Goal: Entertainment & Leisure: Consume media (video, audio)

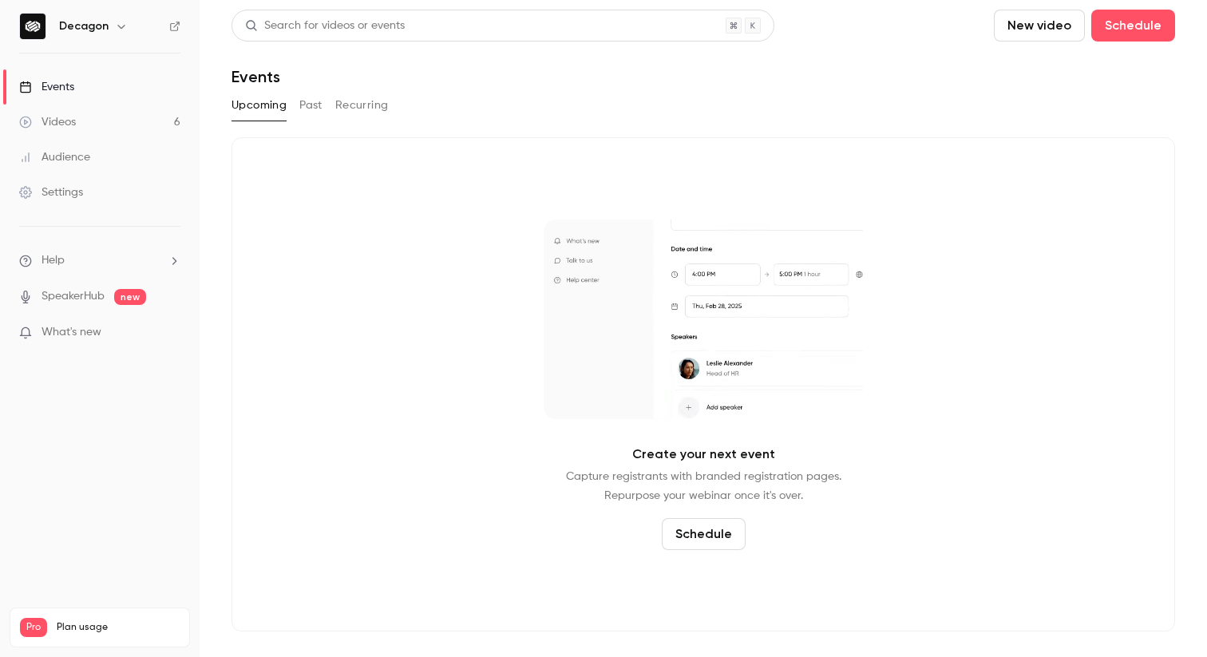
click at [94, 117] on link "Videos 6" at bounding box center [100, 122] width 200 height 35
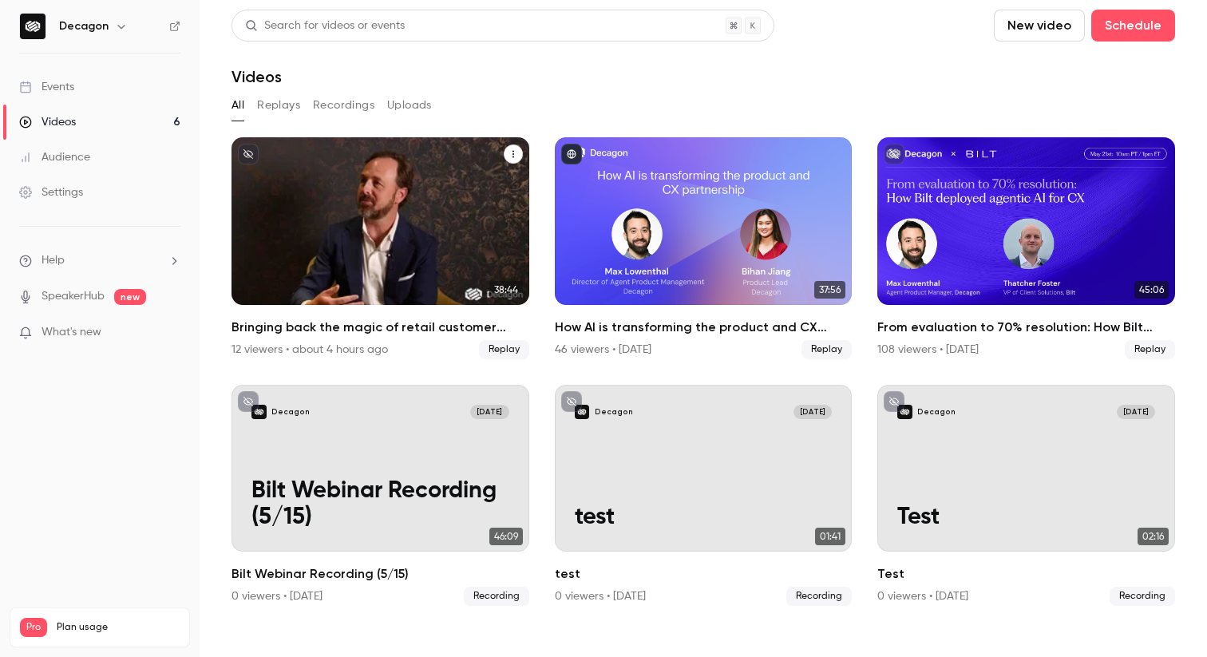
click at [512, 153] on icon "Bringing back the magic of retail customer experience" at bounding box center [514, 154] width 10 height 10
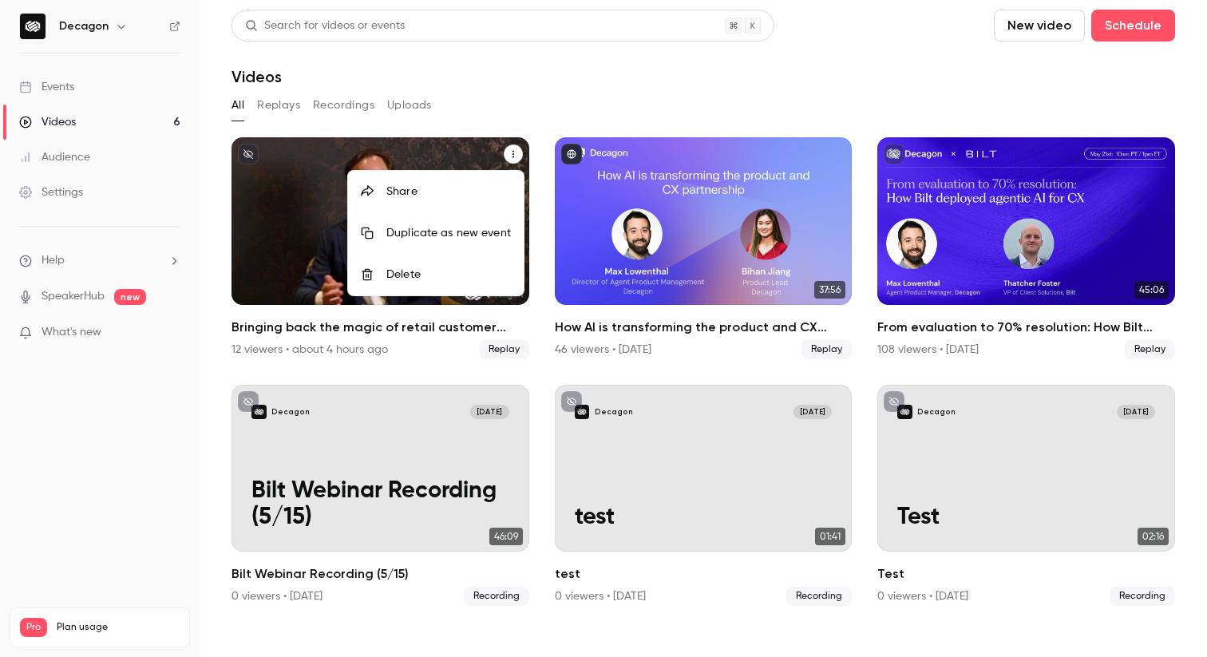
click at [301, 283] on div at bounding box center [603, 328] width 1207 height 657
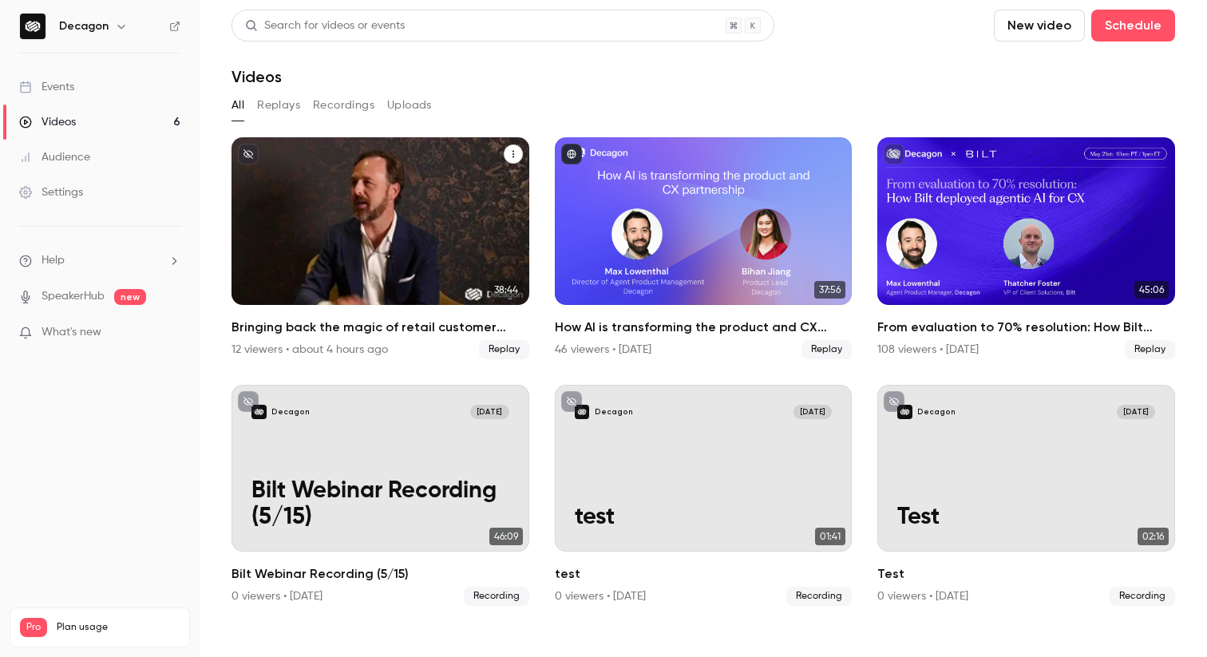
click at [302, 283] on div "Bringing back the magic of retail customer experience" at bounding box center [381, 221] width 298 height 168
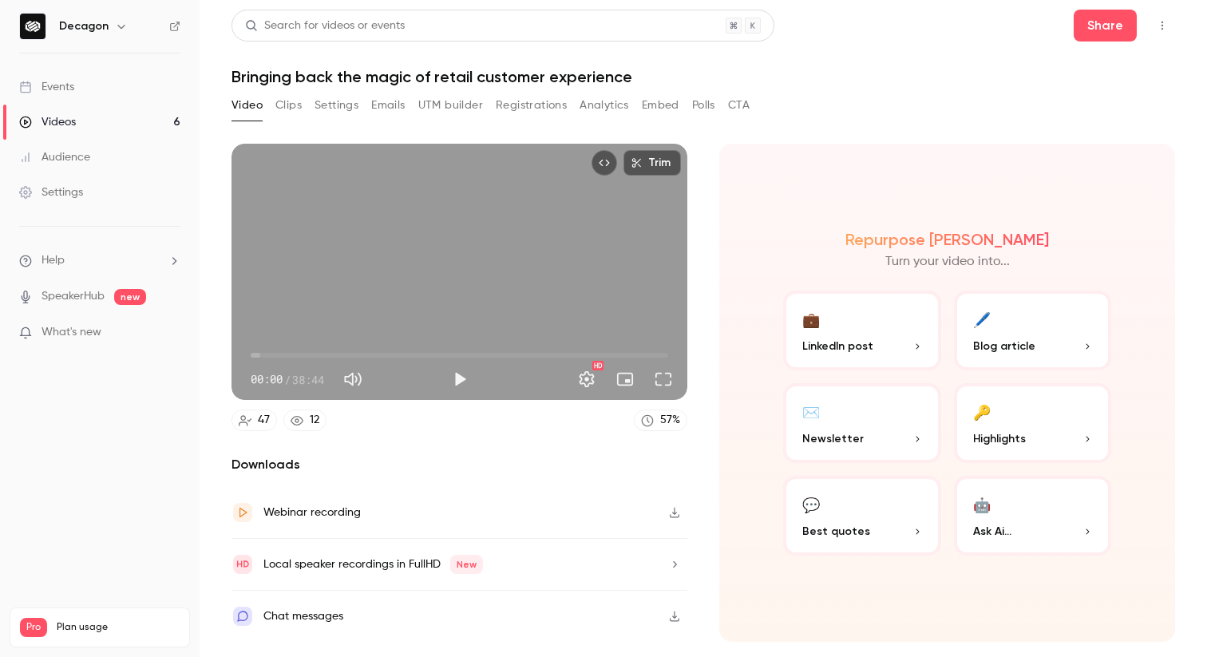
click at [359, 382] on button "Mute" at bounding box center [353, 379] width 32 height 32
type input "*"
click at [345, 101] on button "Settings" at bounding box center [337, 106] width 44 height 26
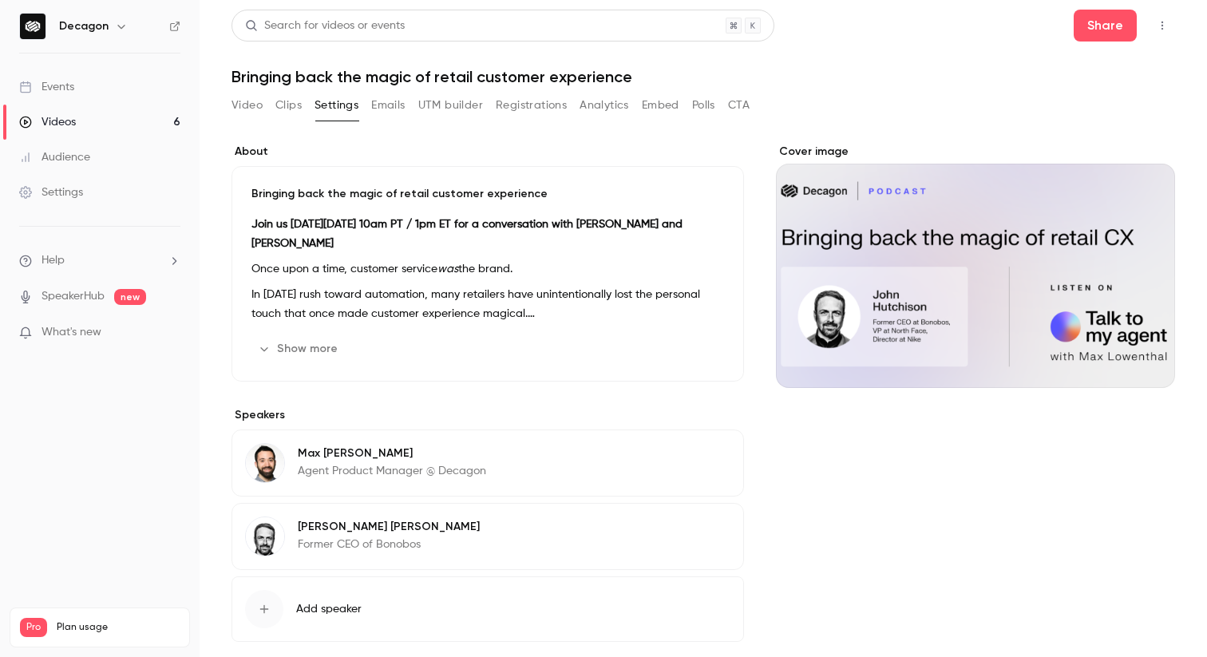
click at [262, 355] on button "Show more" at bounding box center [300, 349] width 96 height 26
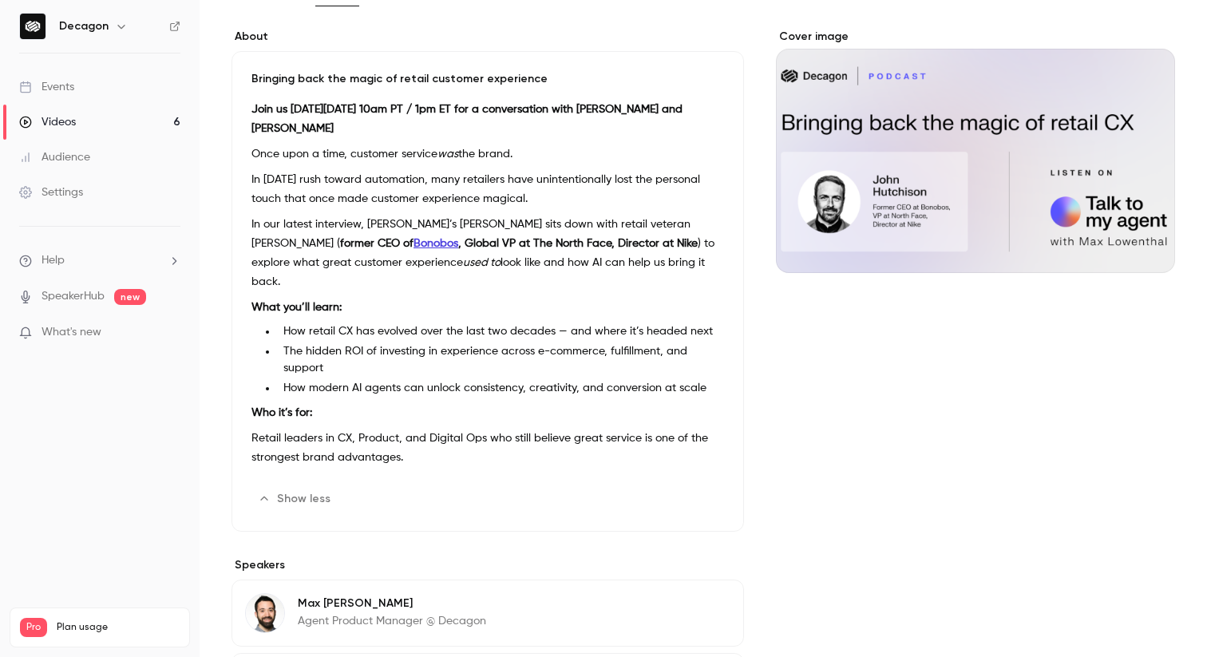
scroll to position [303, 0]
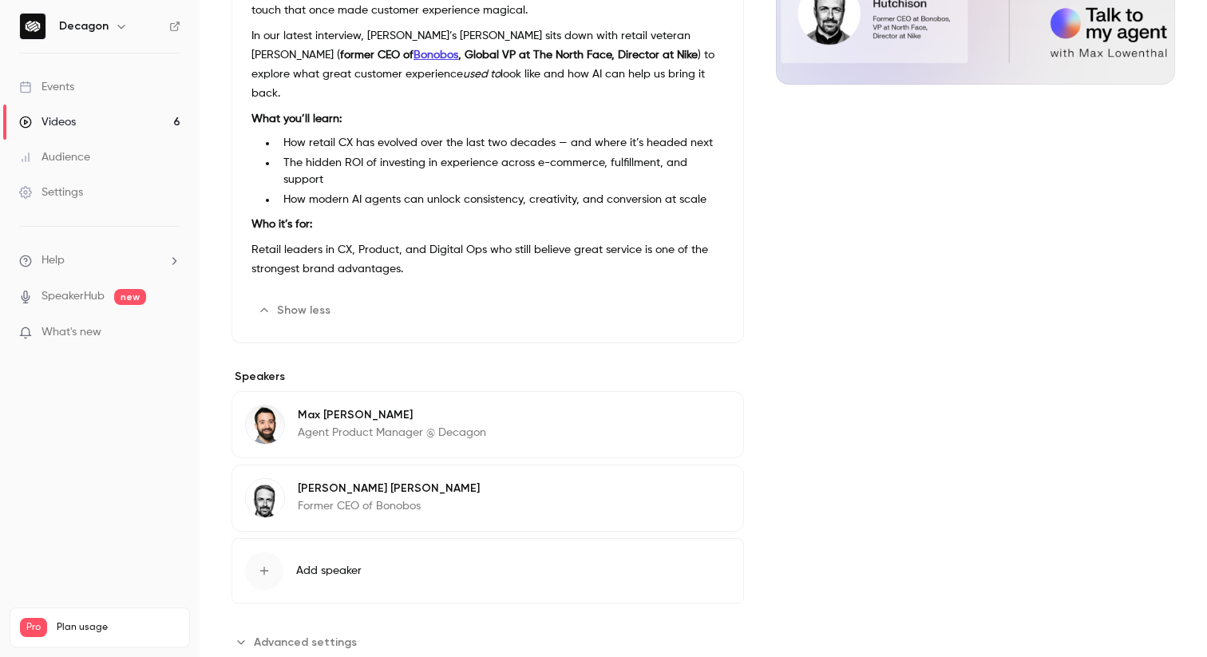
click at [243, 636] on icon "Advanced settings" at bounding box center [241, 642] width 13 height 13
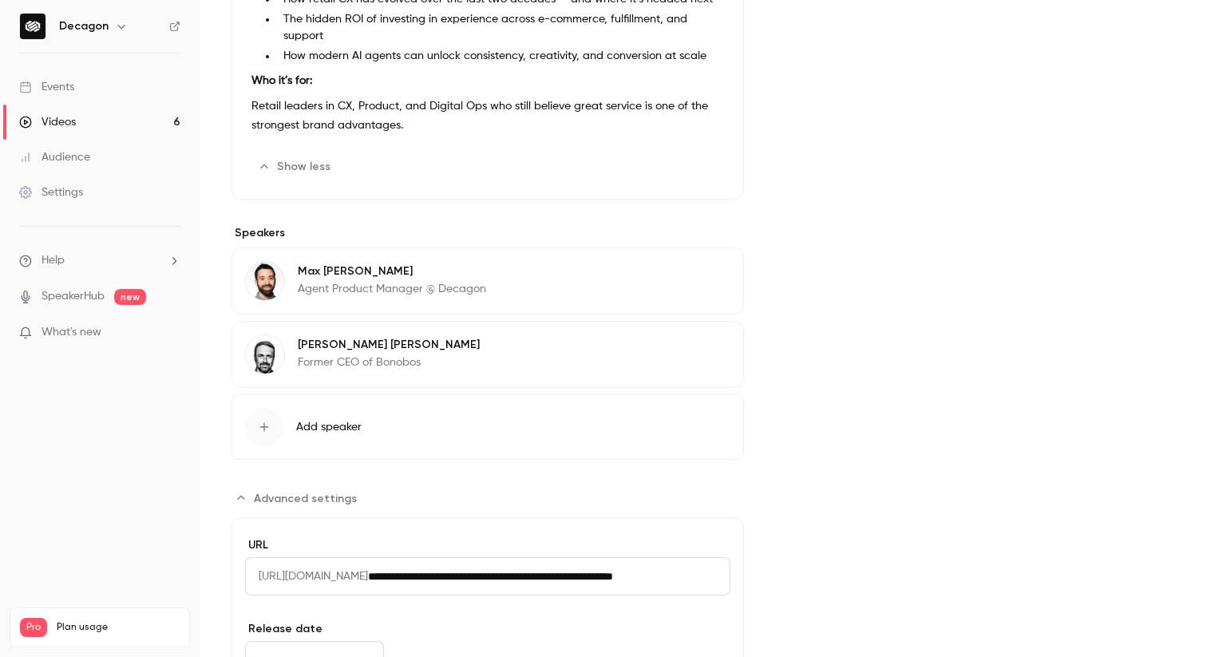
scroll to position [549, 0]
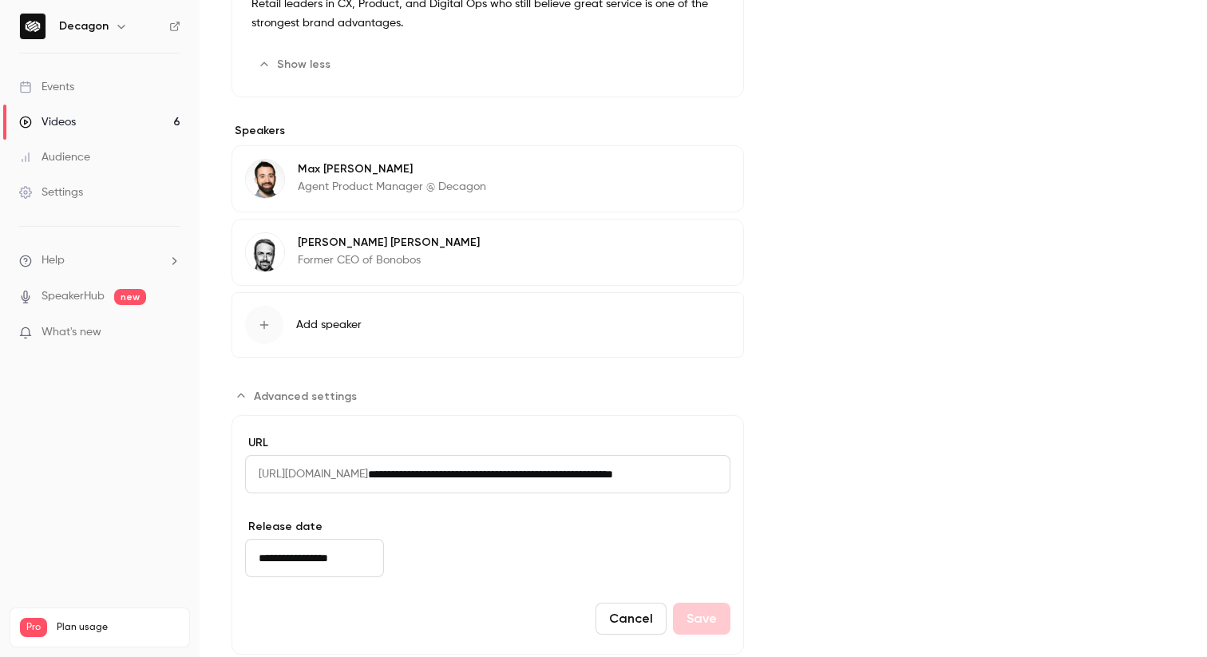
click at [470, 455] on input "**********" at bounding box center [549, 474] width 363 height 38
drag, startPoint x: 470, startPoint y: 441, endPoint x: 771, endPoint y: 445, distance: 301.1
click at [771, 445] on div "About Bringing back the magic of retail customer experience Join us [DATE][DATE…" at bounding box center [704, 124] width 944 height 1061
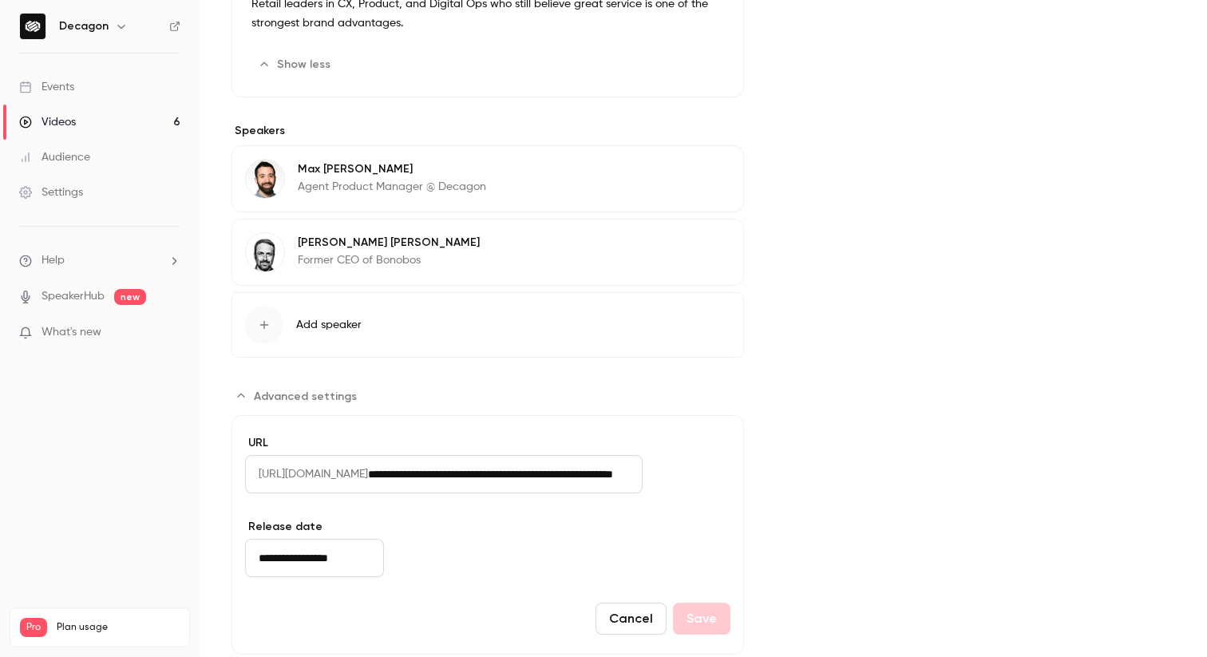
click at [868, 414] on div "Cover image" at bounding box center [975, 124] width 399 height 1061
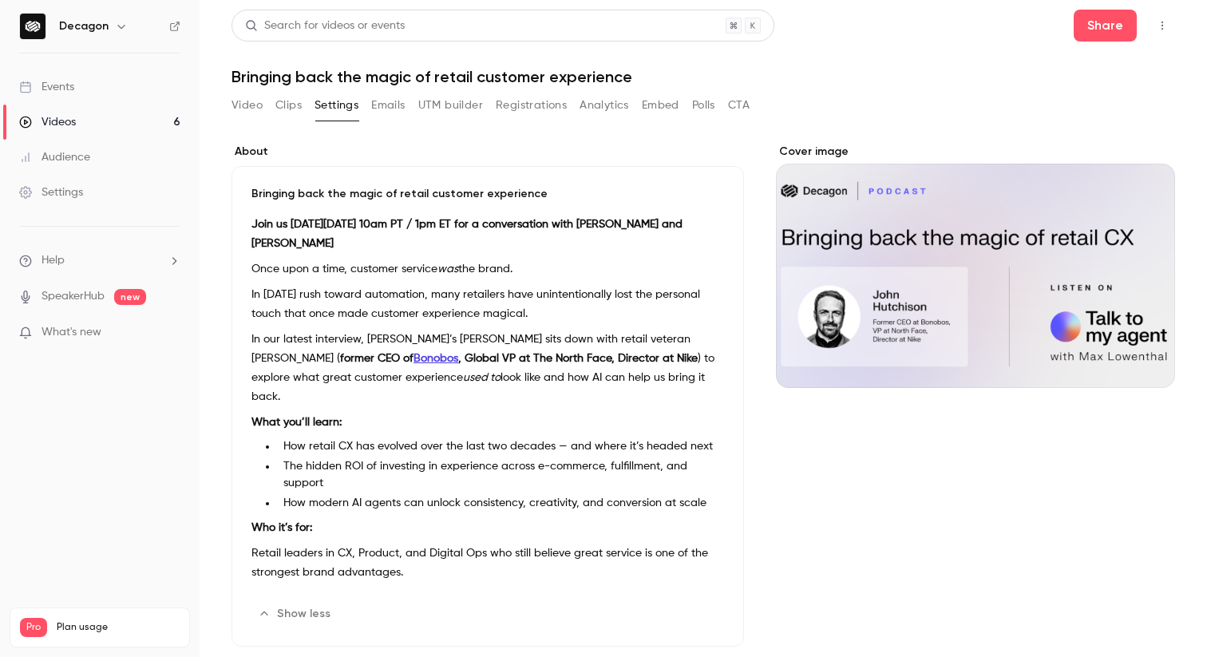
click at [747, 109] on button "CTA" at bounding box center [739, 106] width 22 height 26
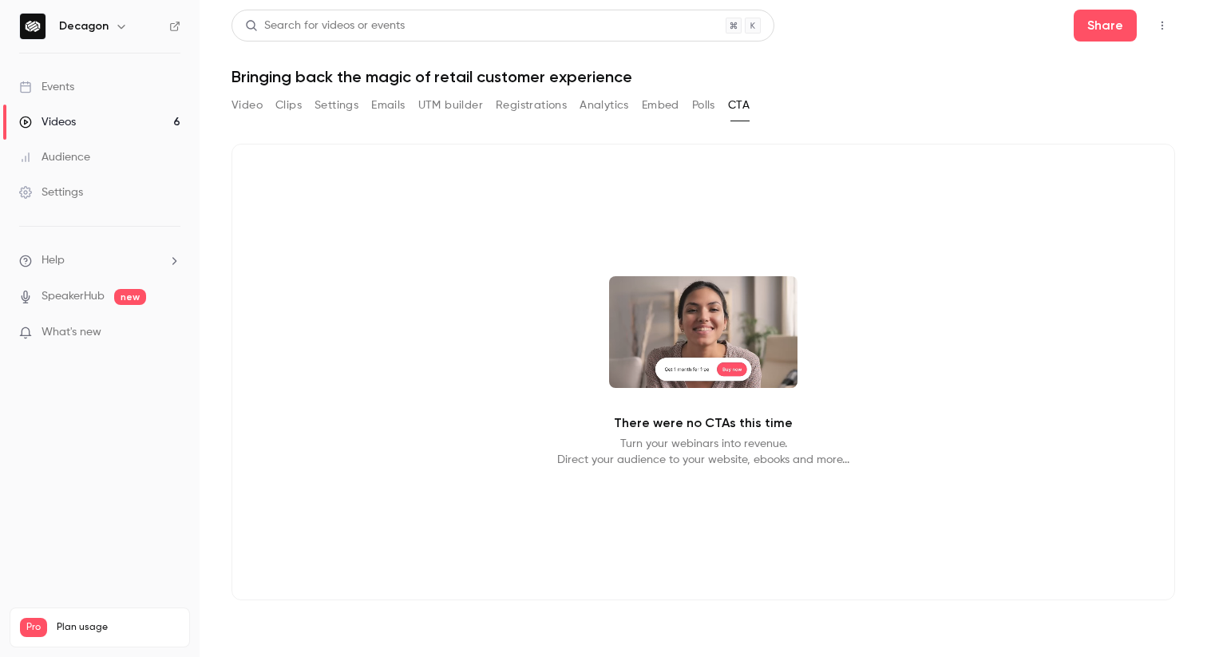
click at [704, 100] on button "Polls" at bounding box center [703, 106] width 23 height 26
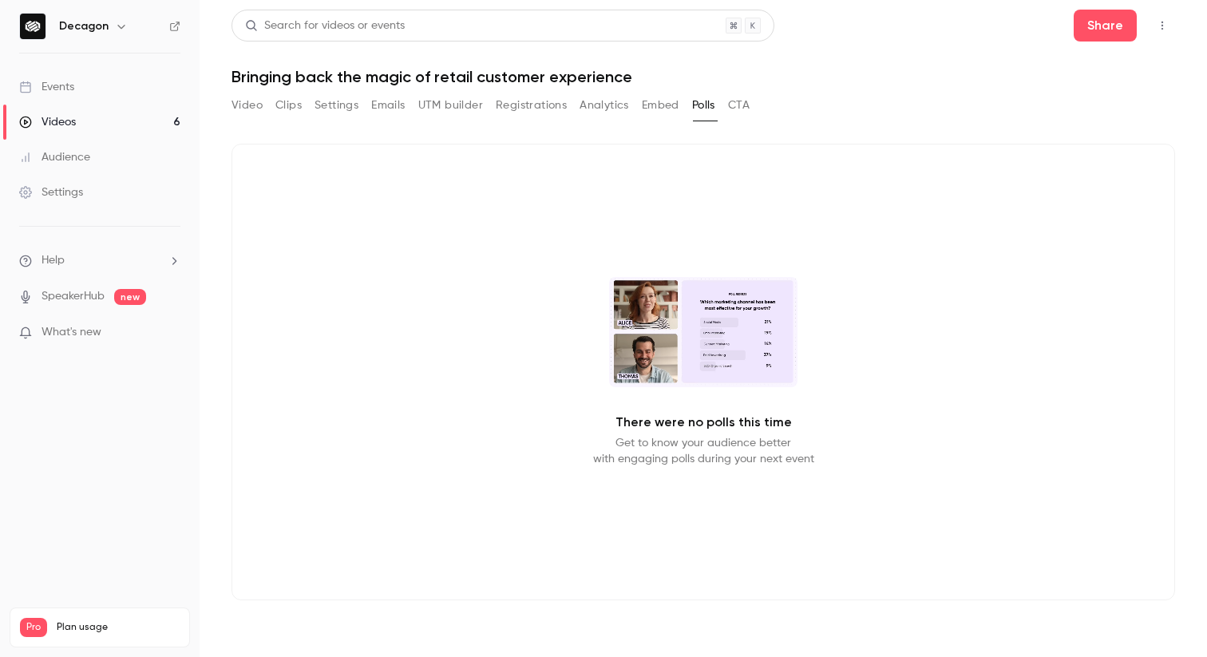
click at [661, 105] on button "Embed" at bounding box center [661, 106] width 38 height 26
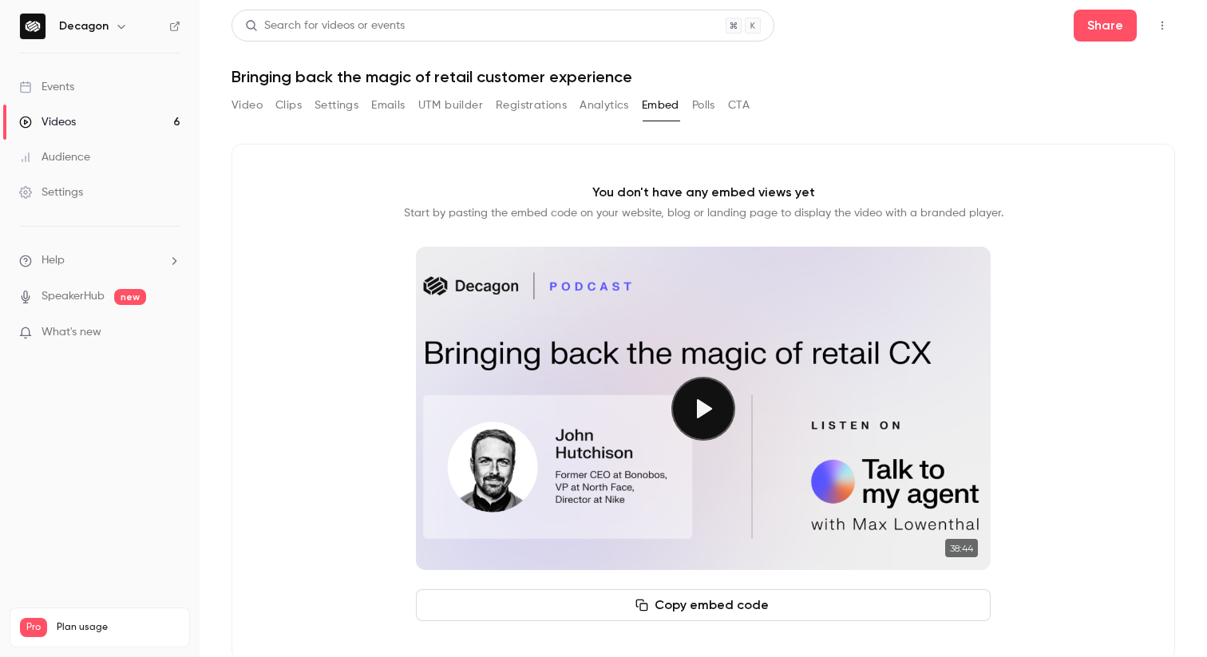
click at [615, 108] on button "Analytics" at bounding box center [605, 106] width 50 height 26
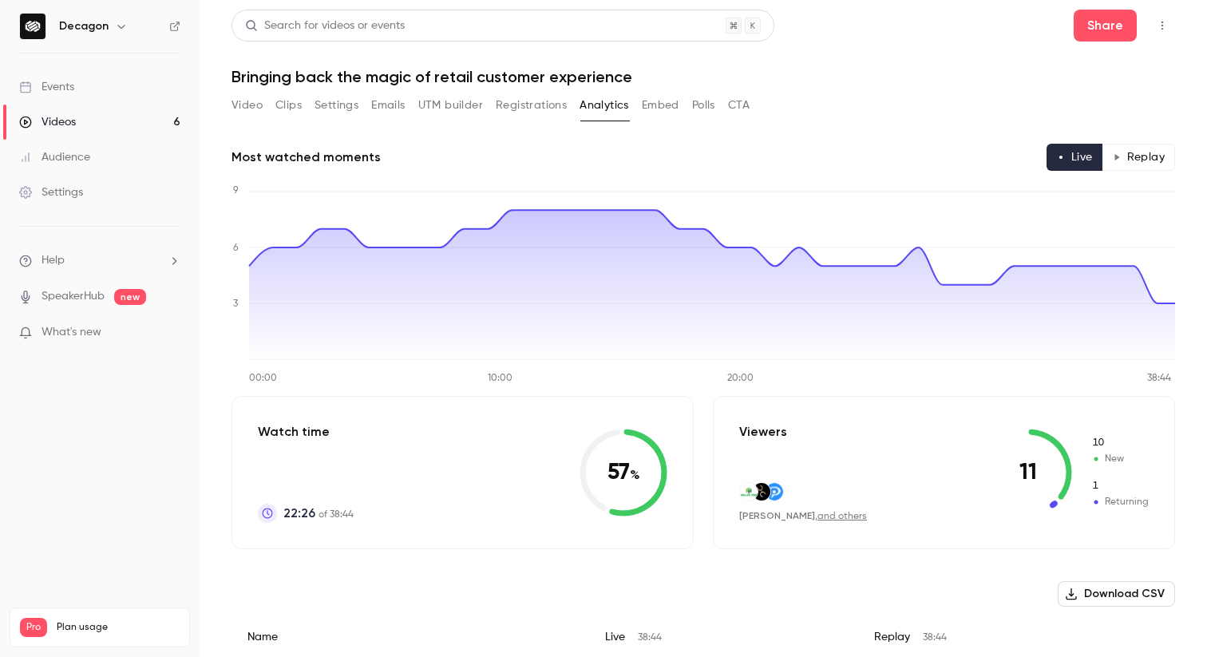
click at [529, 100] on button "Registrations" at bounding box center [531, 106] width 71 height 26
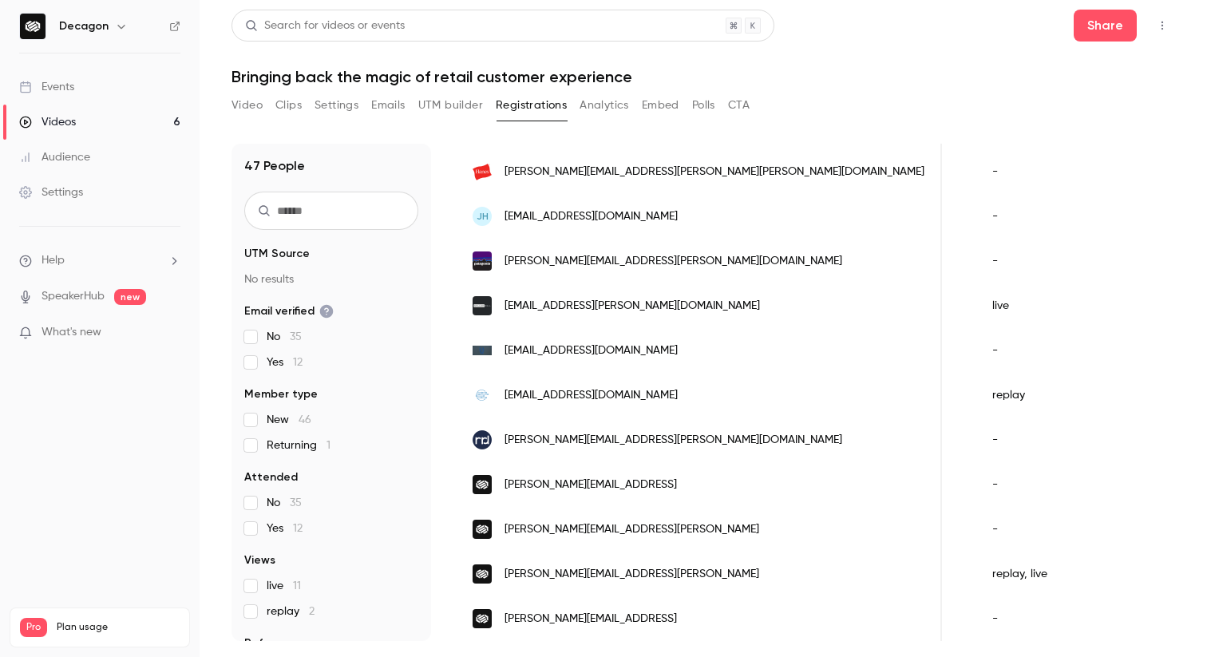
scroll to position [49, 0]
